Goal: Check status

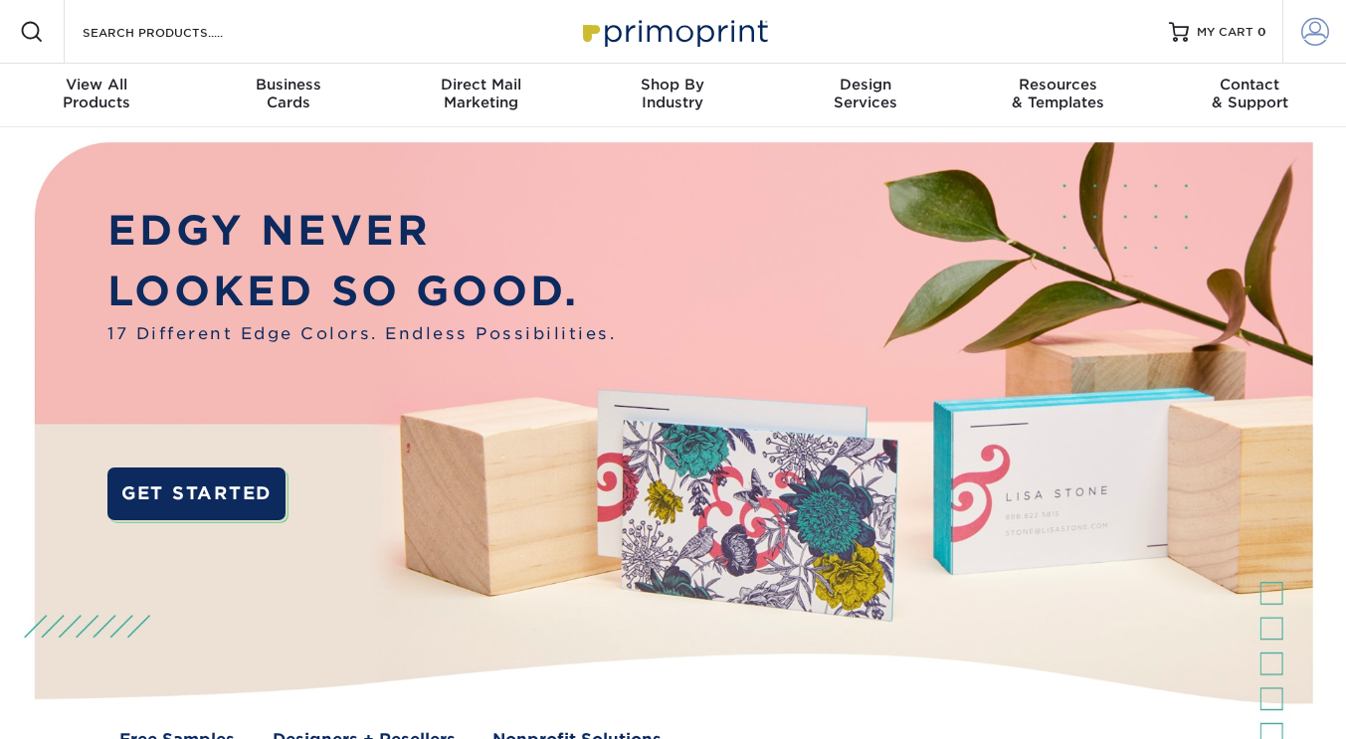
click at [1312, 29] on span at bounding box center [1315, 32] width 28 height 28
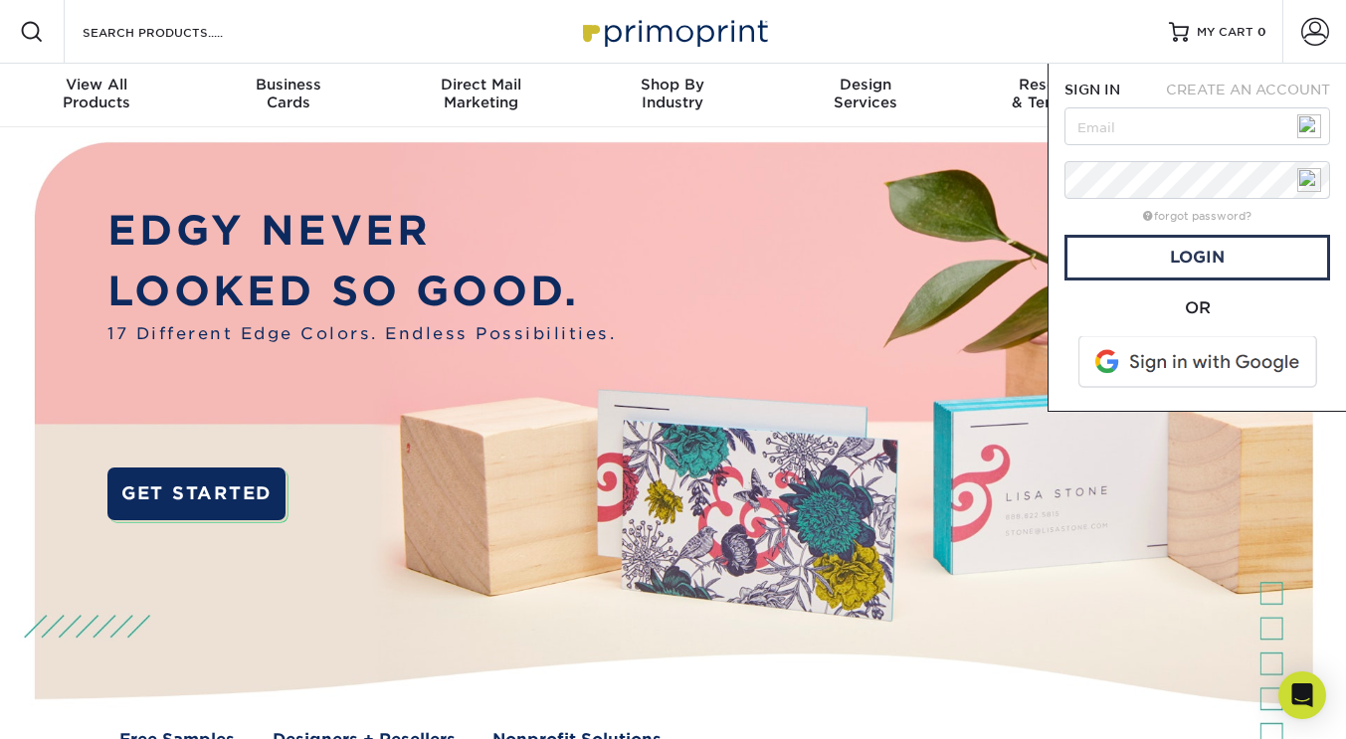
click at [1220, 366] on span at bounding box center [1199, 362] width 254 height 52
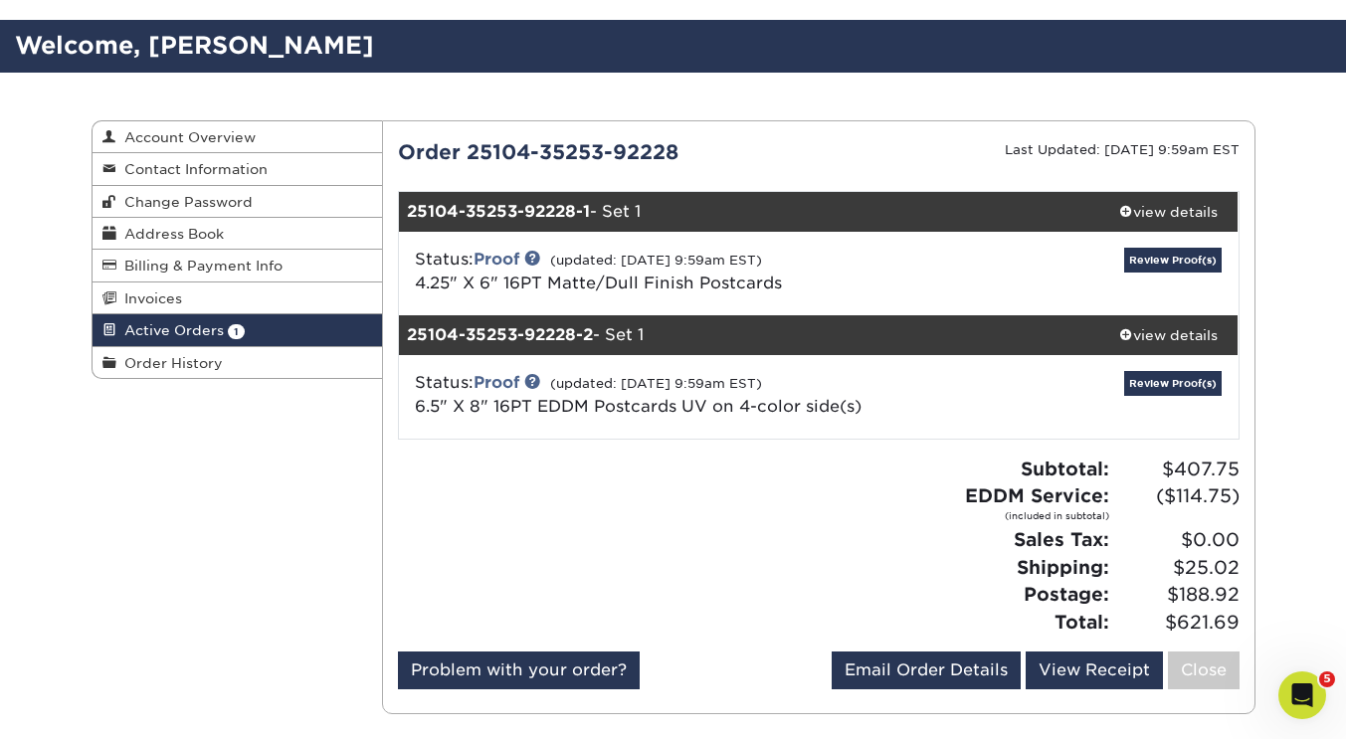
scroll to position [108, 0]
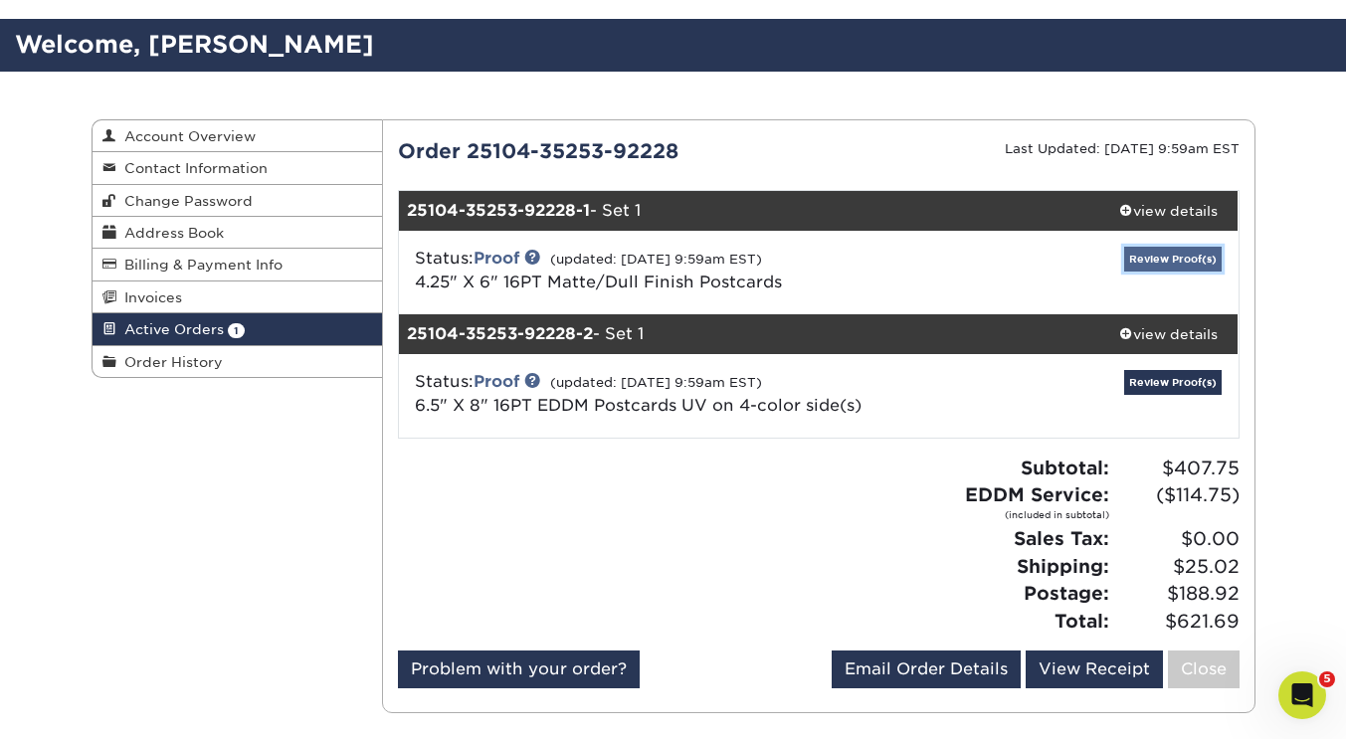
click at [1178, 262] on link "Review Proof(s)" at bounding box center [1172, 259] width 97 height 25
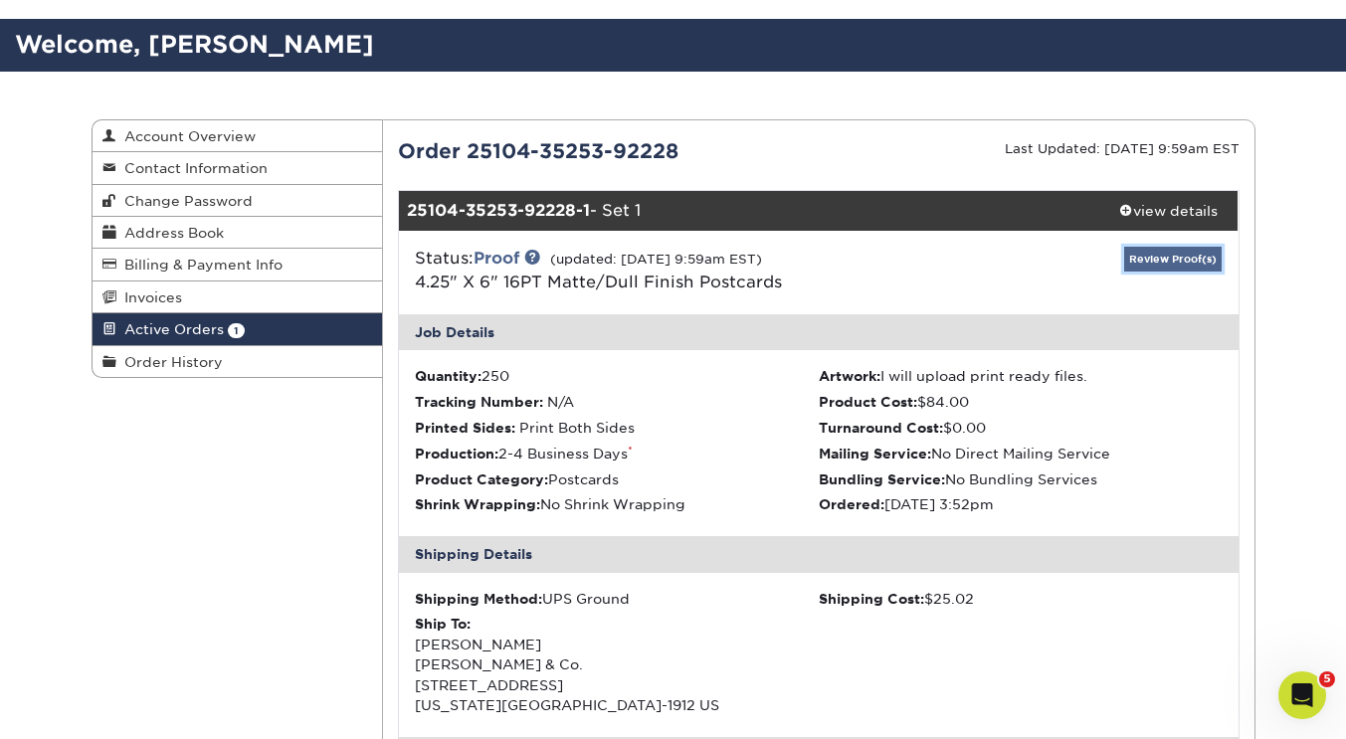
click at [1178, 262] on link "Review Proof(s)" at bounding box center [1172, 259] width 97 height 25
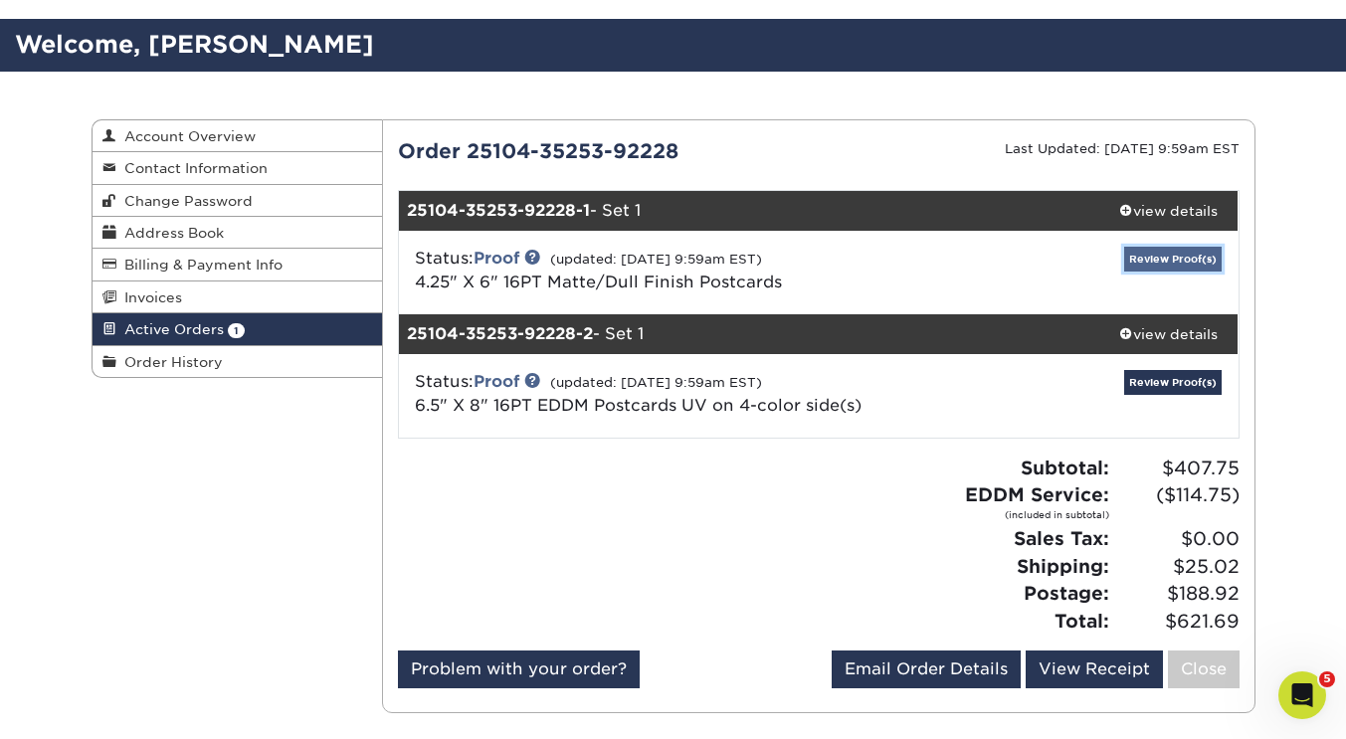
click at [1189, 252] on link "Review Proof(s)" at bounding box center [1172, 259] width 97 height 25
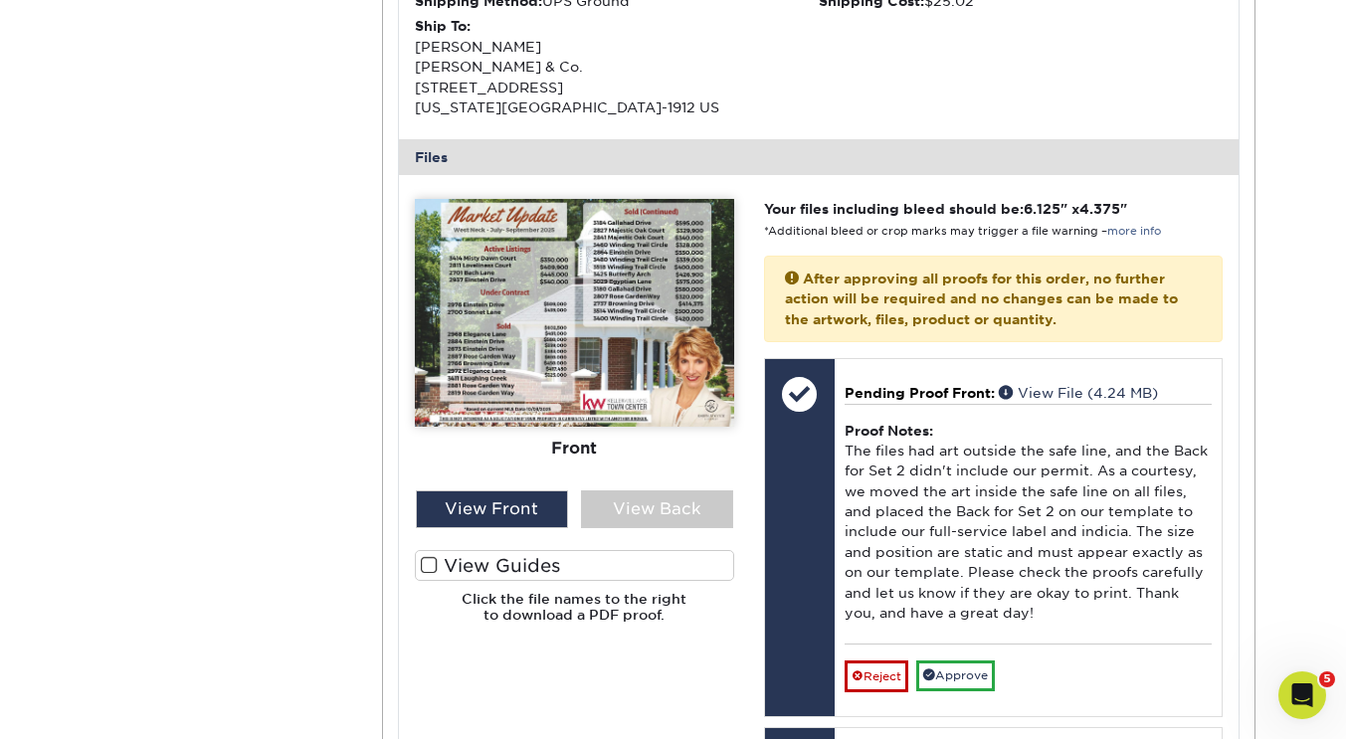
scroll to position [709, 0]
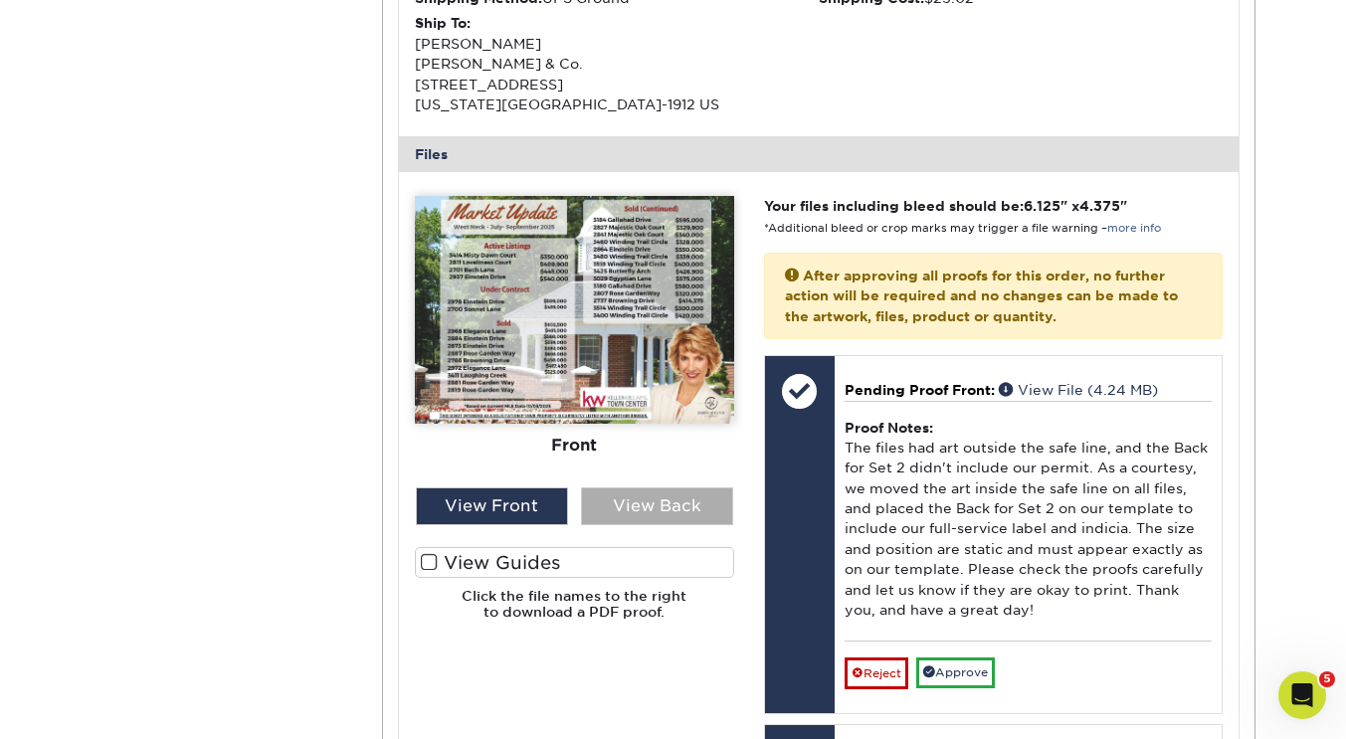
click at [665, 516] on div "View Back" at bounding box center [657, 506] width 152 height 38
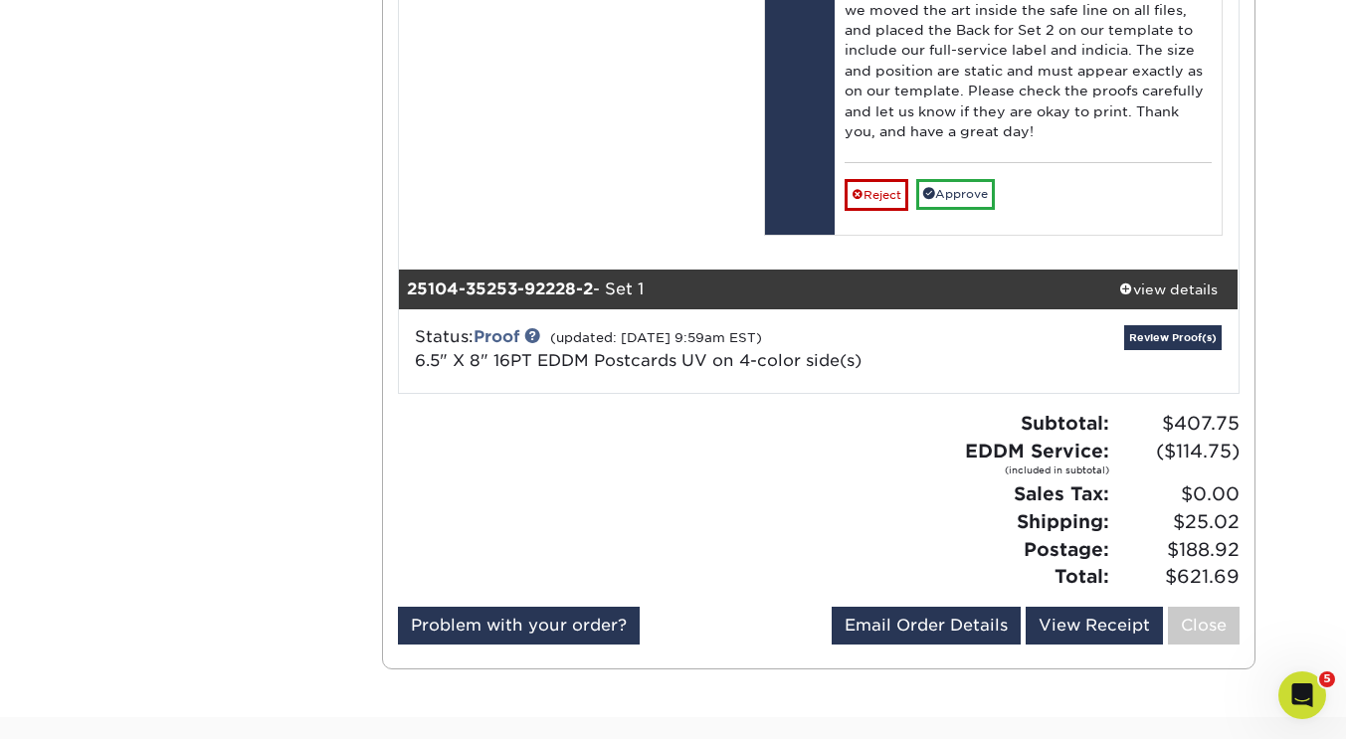
scroll to position [1643, 0]
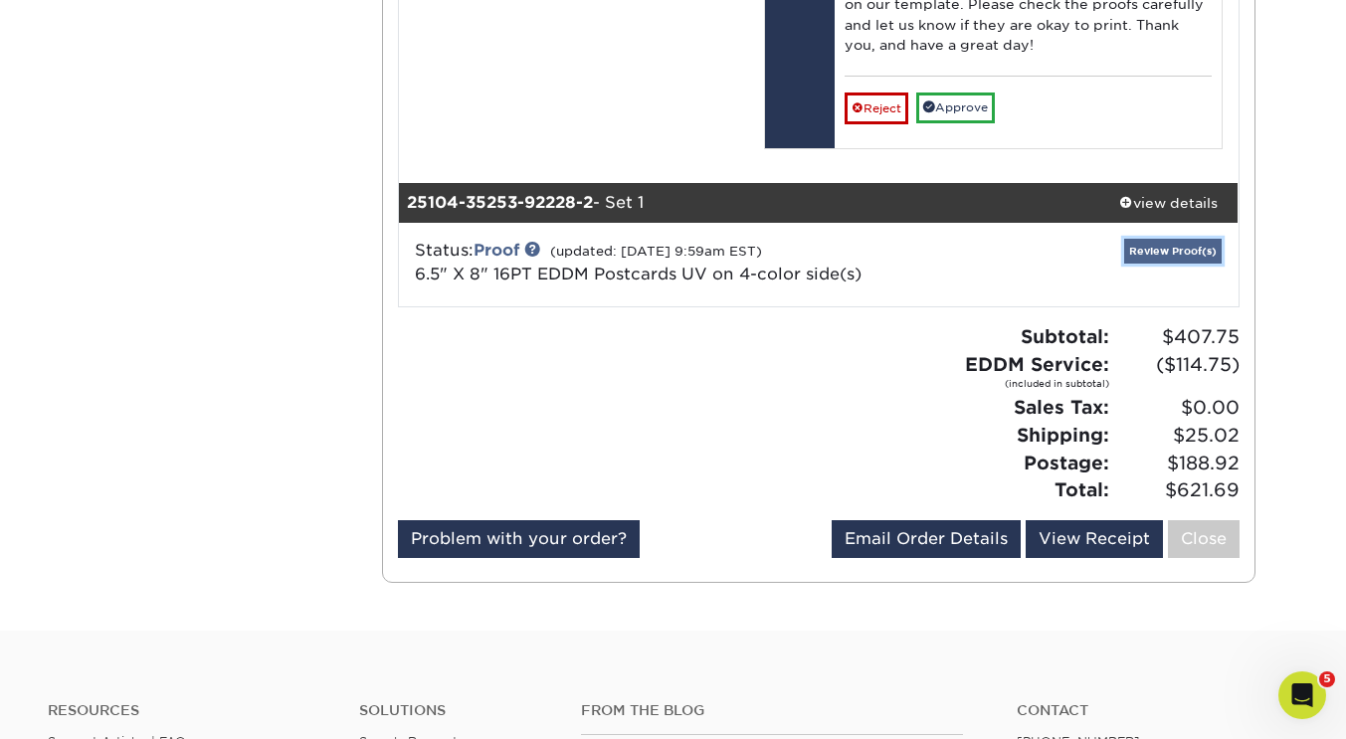
click at [1186, 251] on link "Review Proof(s)" at bounding box center [1172, 251] width 97 height 25
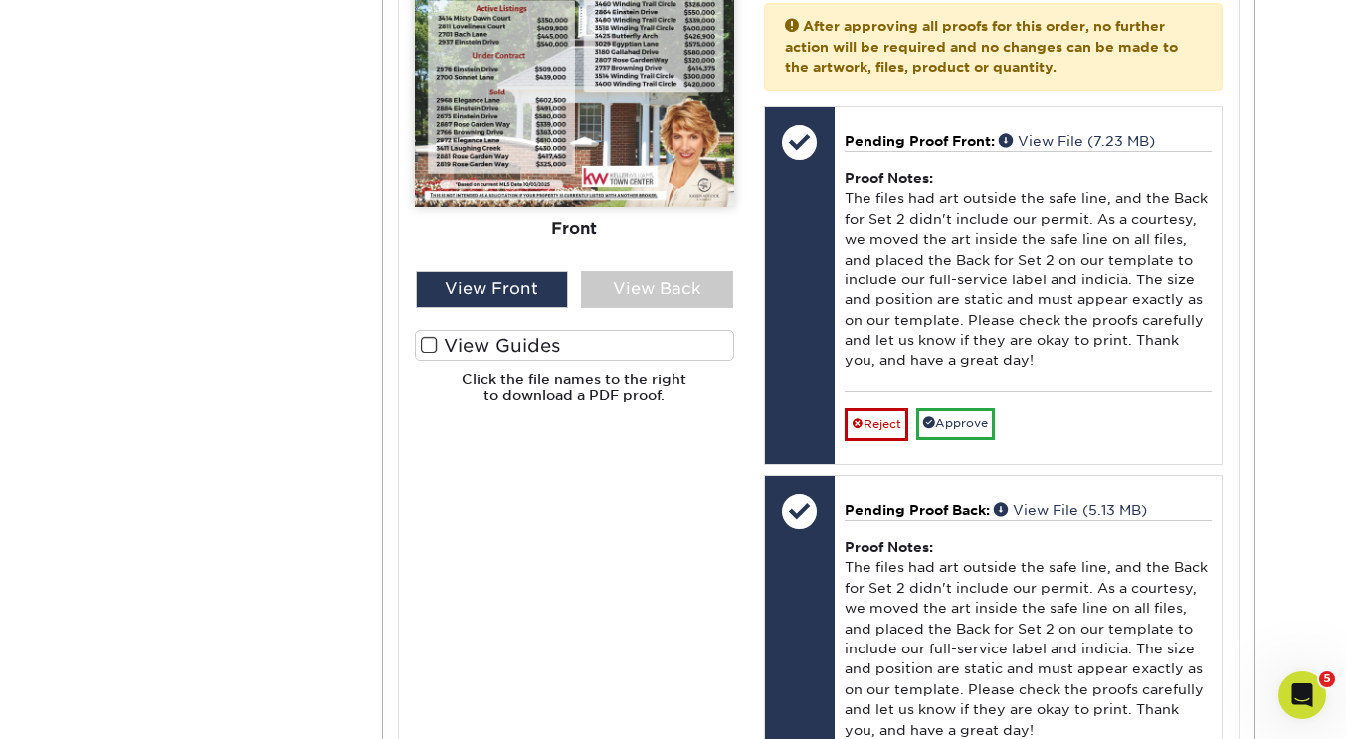
scroll to position [2476, 0]
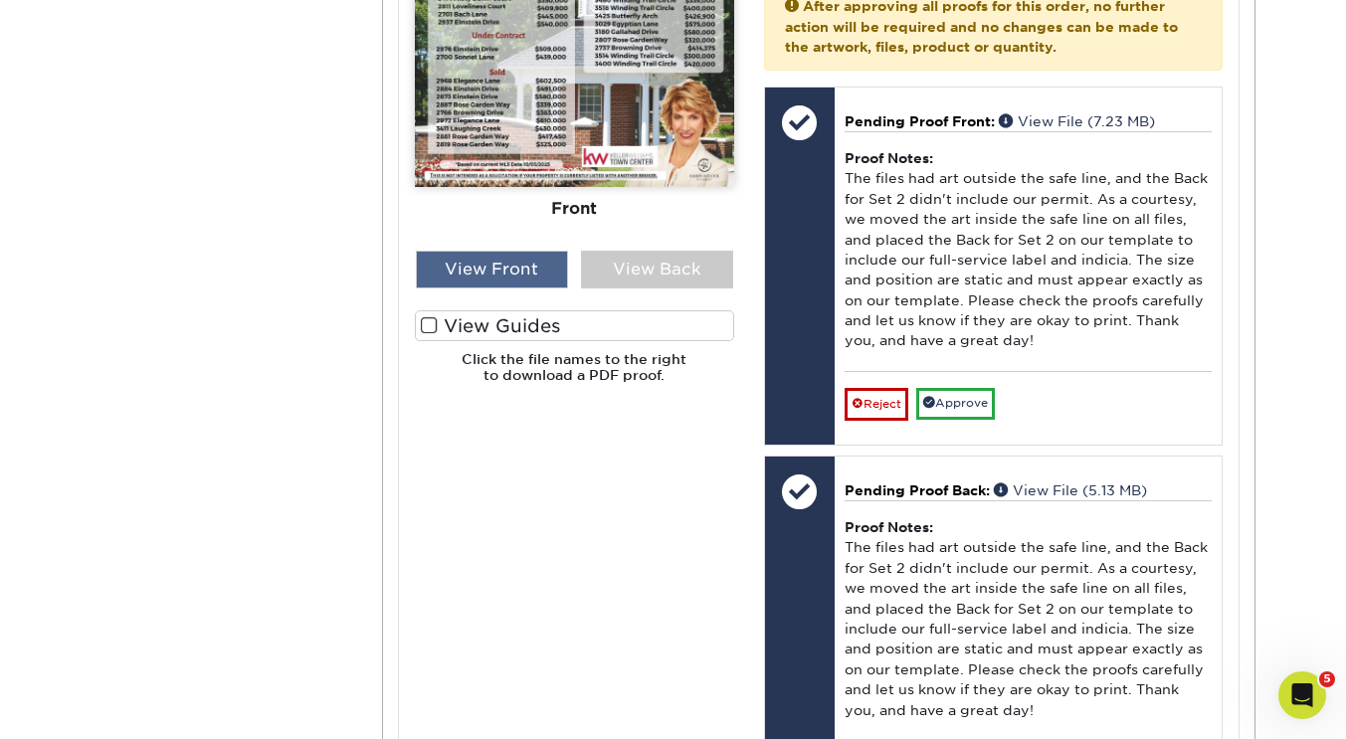
click at [458, 274] on div "View Front" at bounding box center [492, 270] width 152 height 38
click at [614, 283] on div "View Back" at bounding box center [657, 270] width 152 height 38
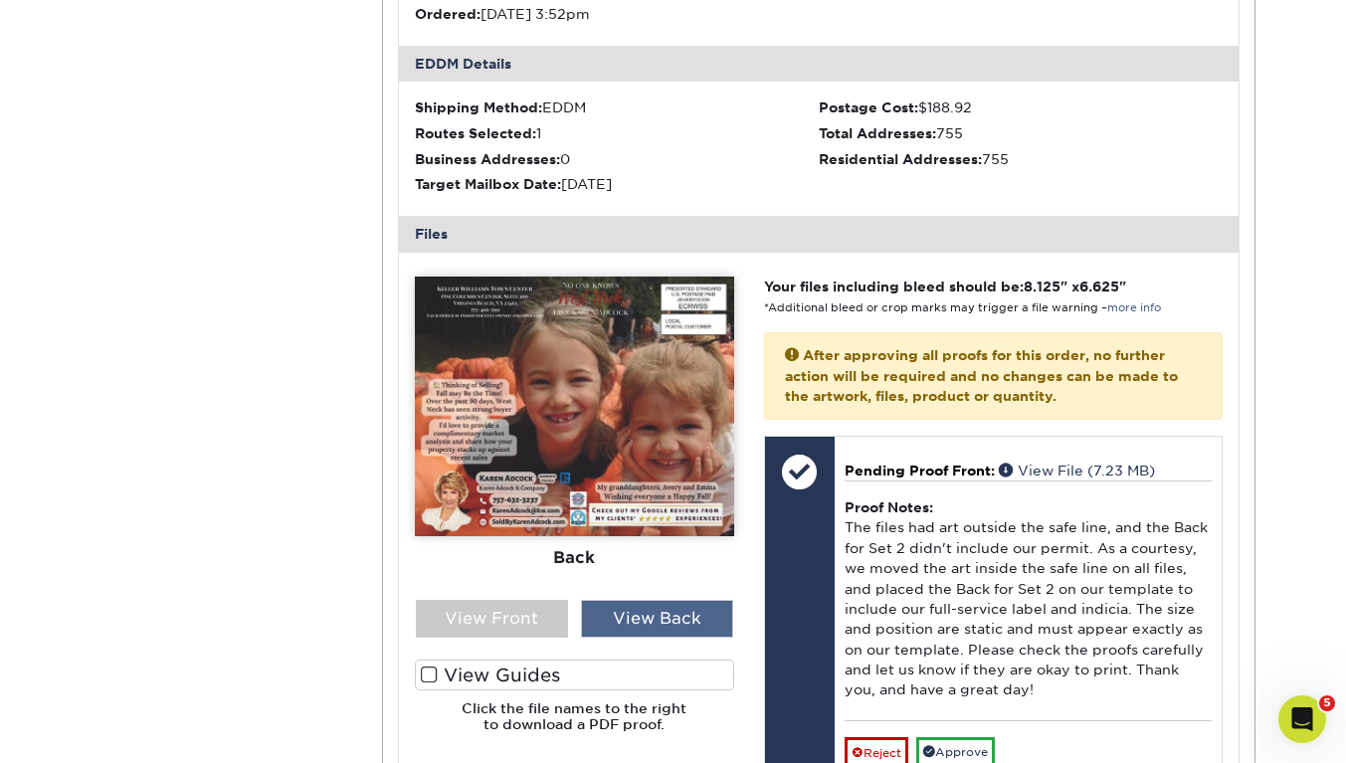
scroll to position [2139, 0]
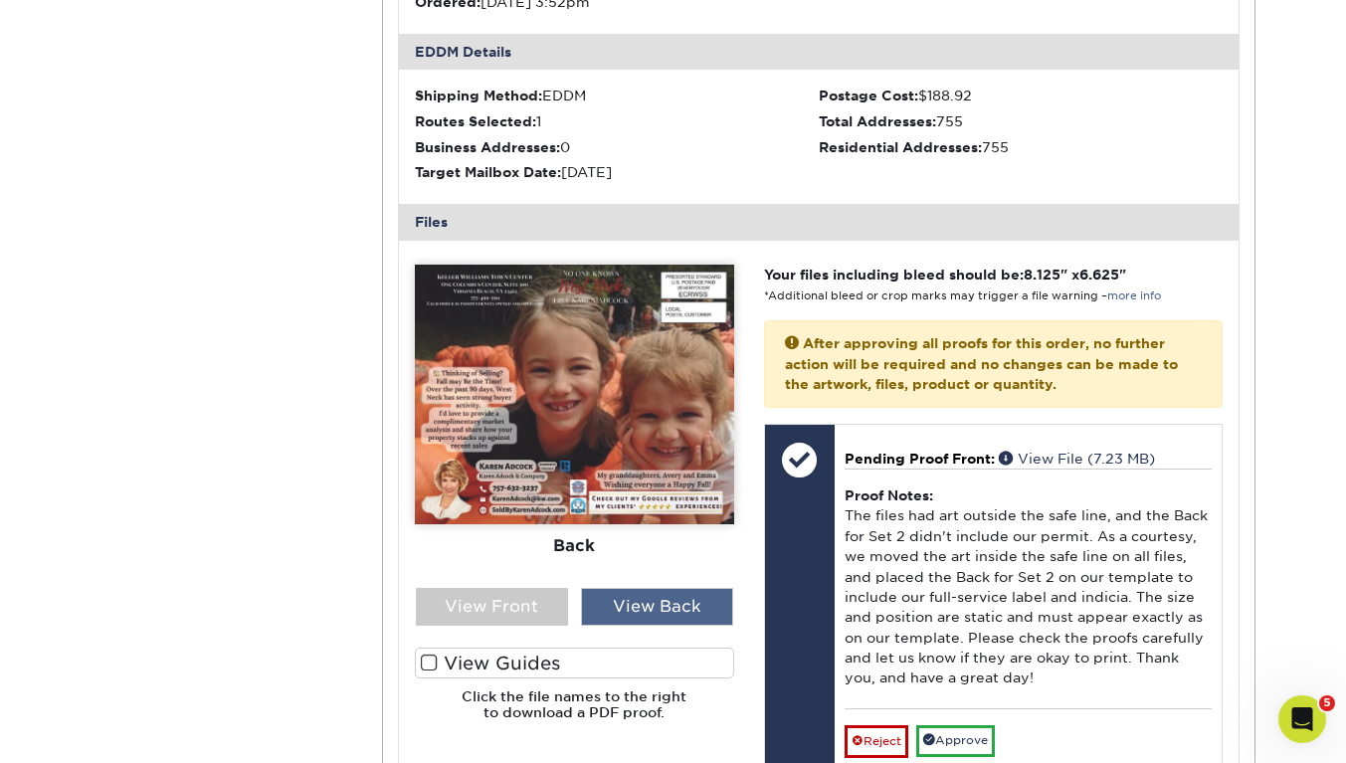
click at [507, 611] on div "View Front" at bounding box center [492, 607] width 152 height 38
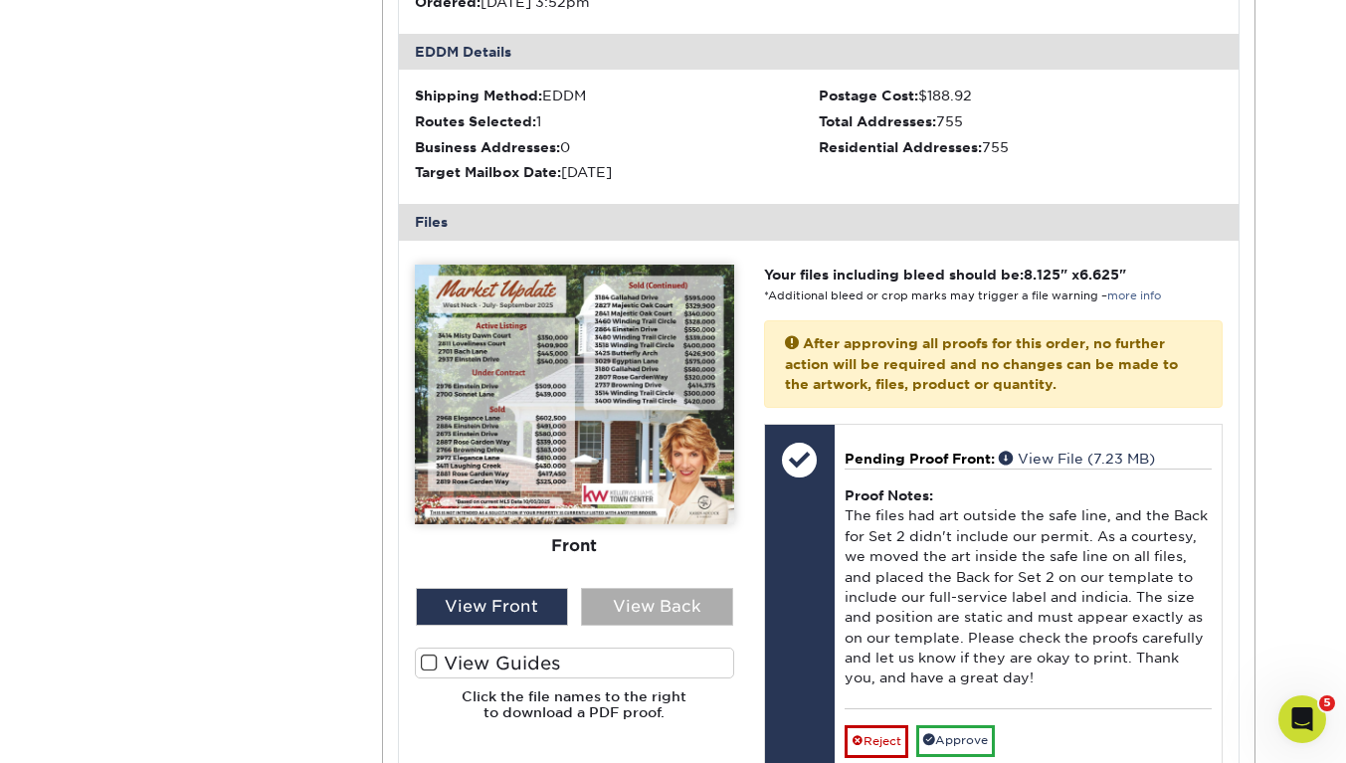
click at [653, 611] on div "View Back" at bounding box center [657, 607] width 152 height 38
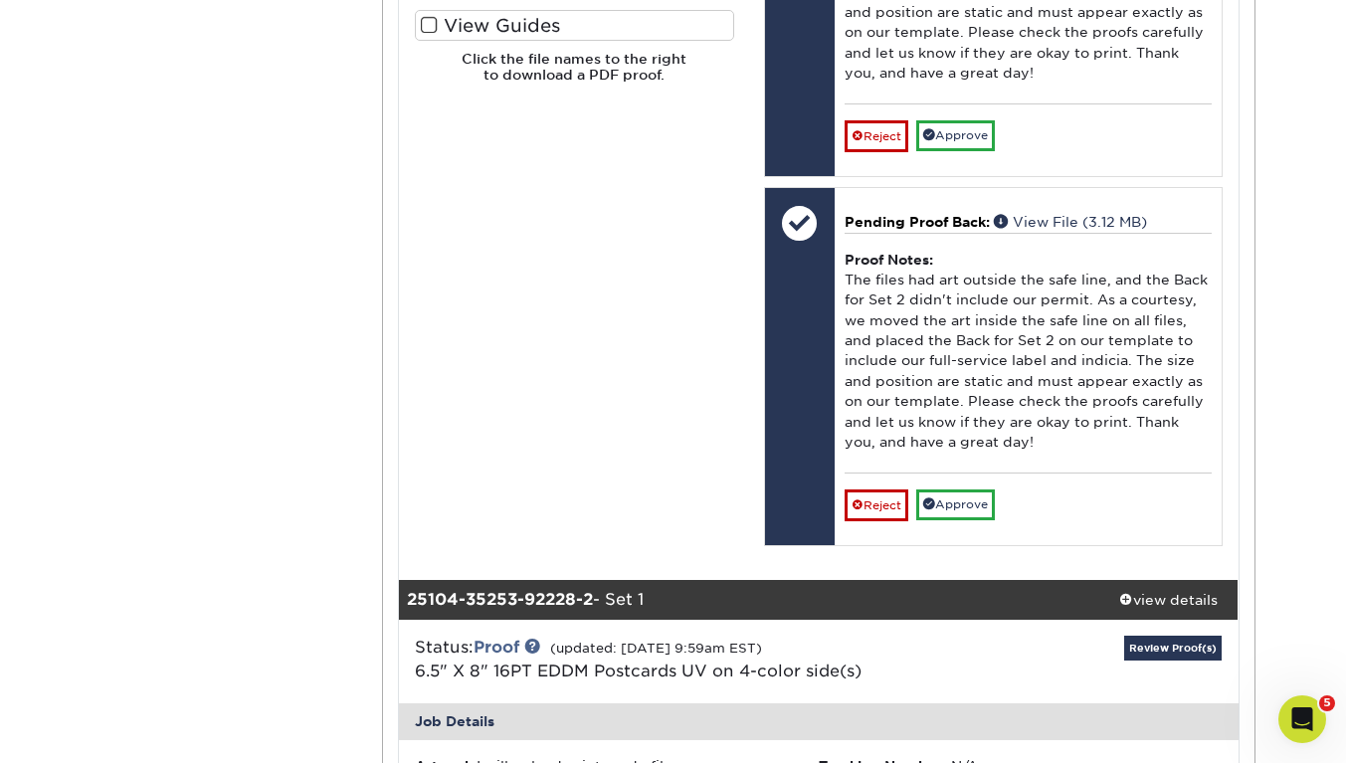
scroll to position [1246, 0]
